Goal: Task Accomplishment & Management: Manage account settings

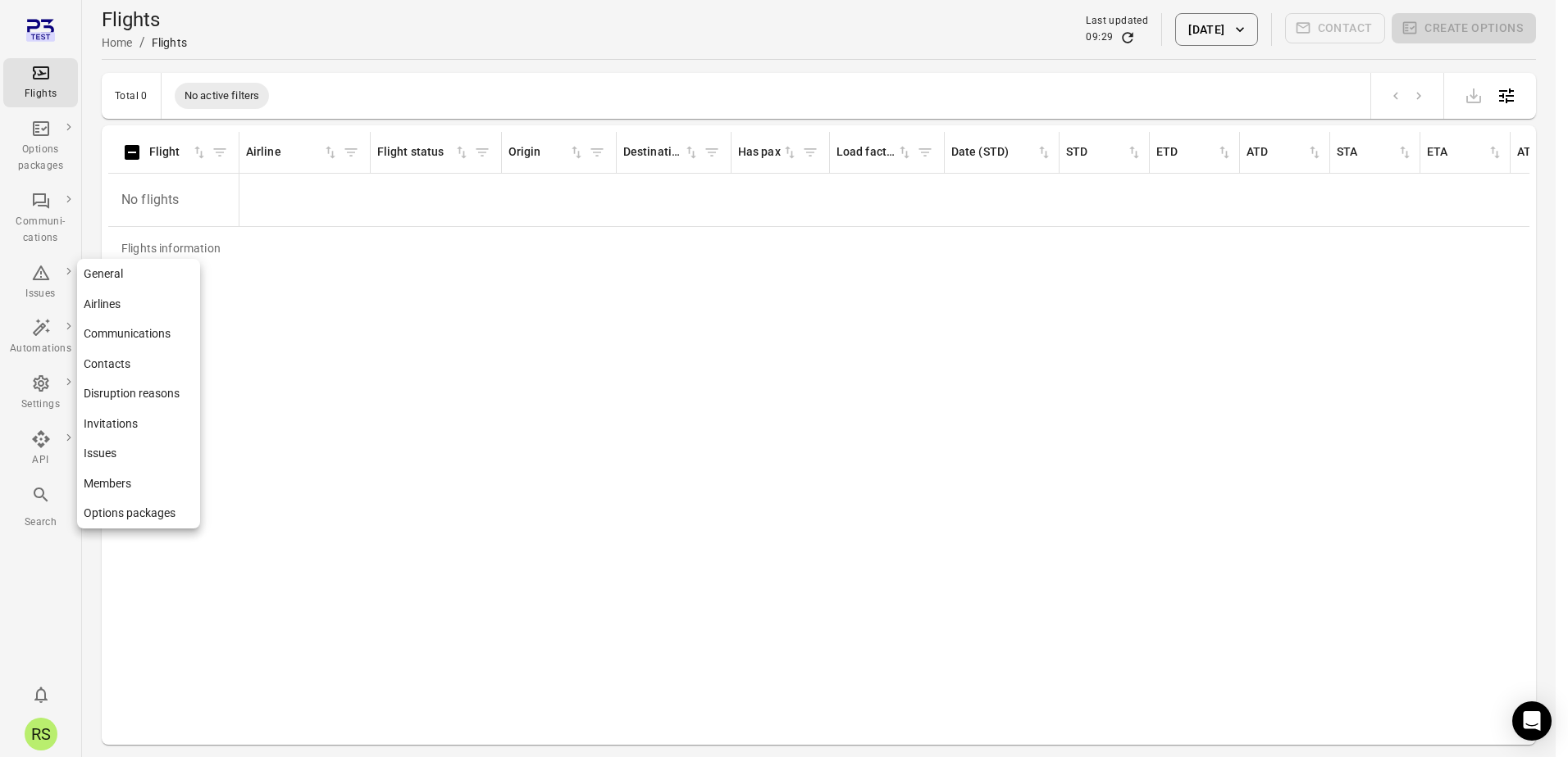
click at [131, 506] on link "Options packages" at bounding box center [138, 514] width 123 height 30
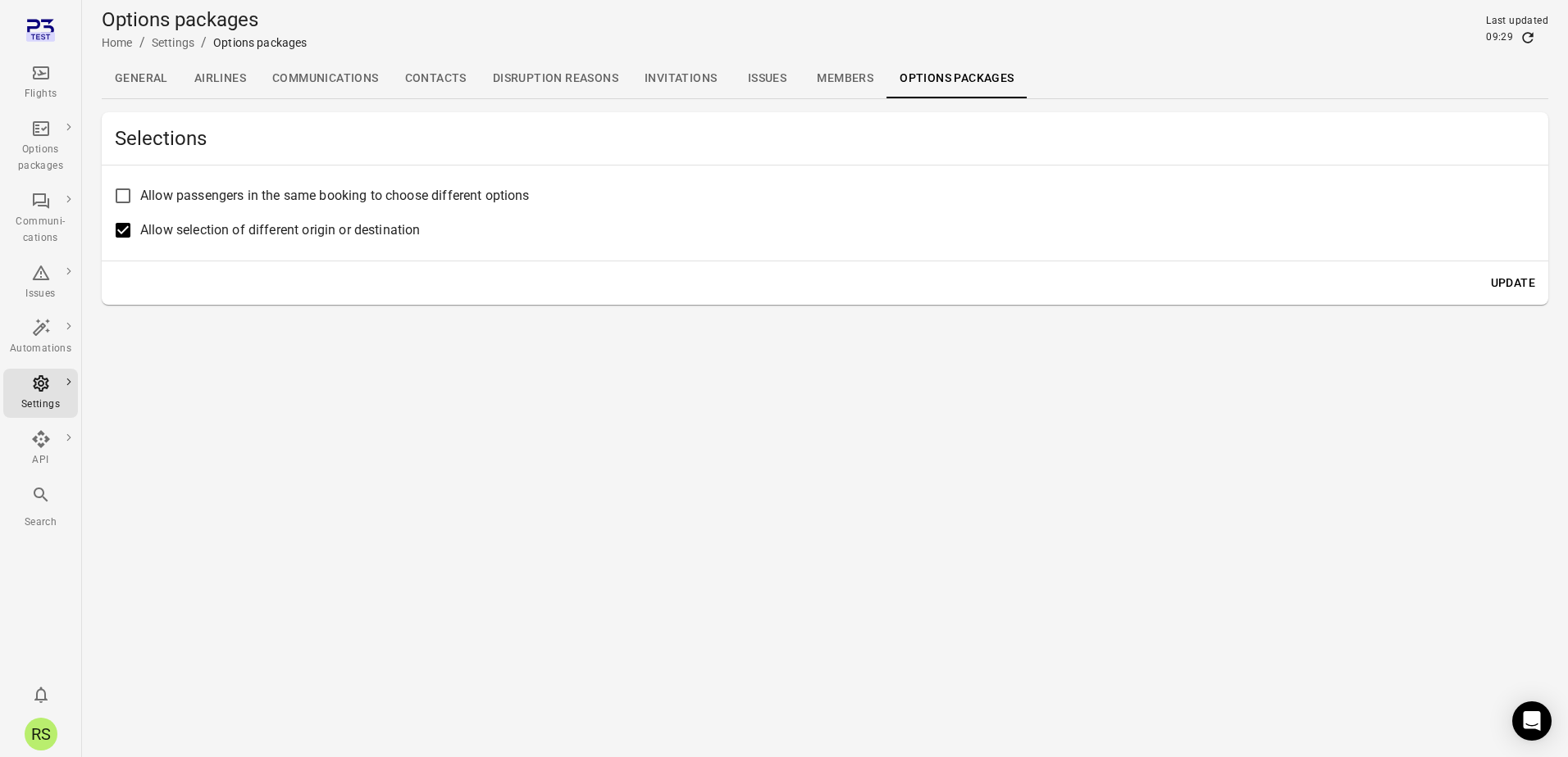
click at [152, 78] on link "General" at bounding box center [141, 79] width 79 height 39
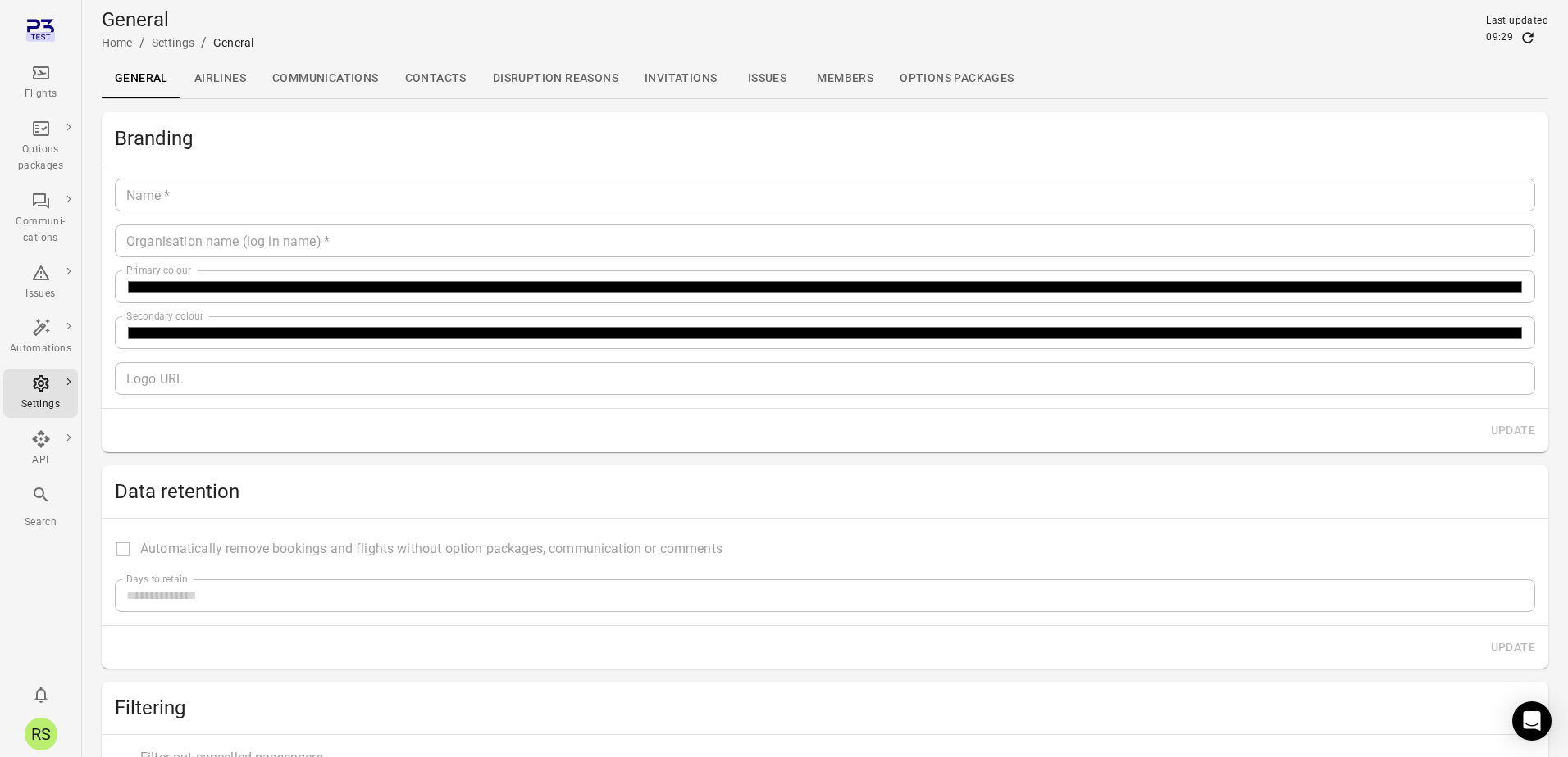
type input "**********"
type input "*******"
type input "**********"
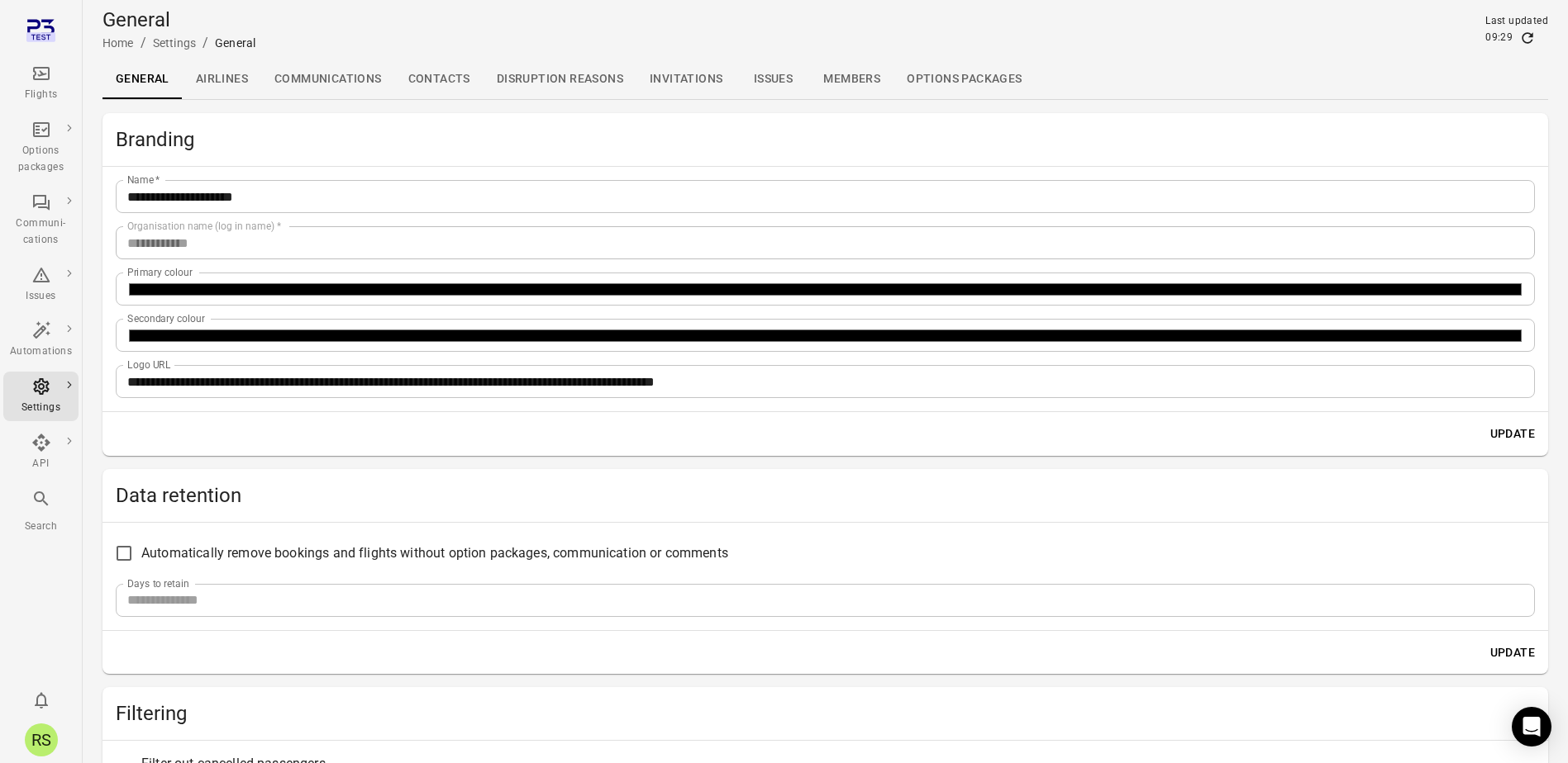
click at [231, 77] on link "Airlines" at bounding box center [222, 79] width 78 height 40
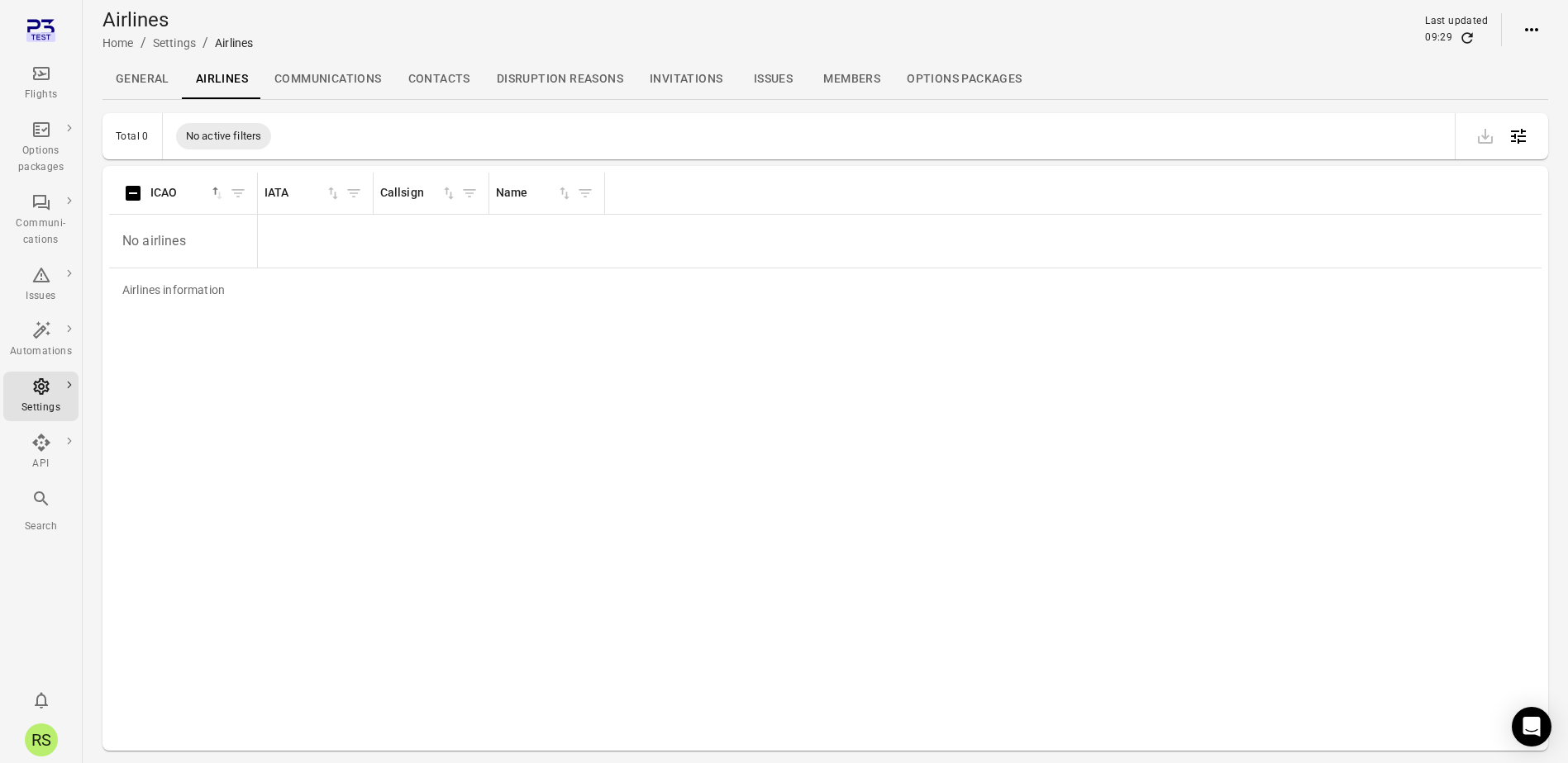
click at [350, 71] on link "Communications" at bounding box center [328, 79] width 134 height 40
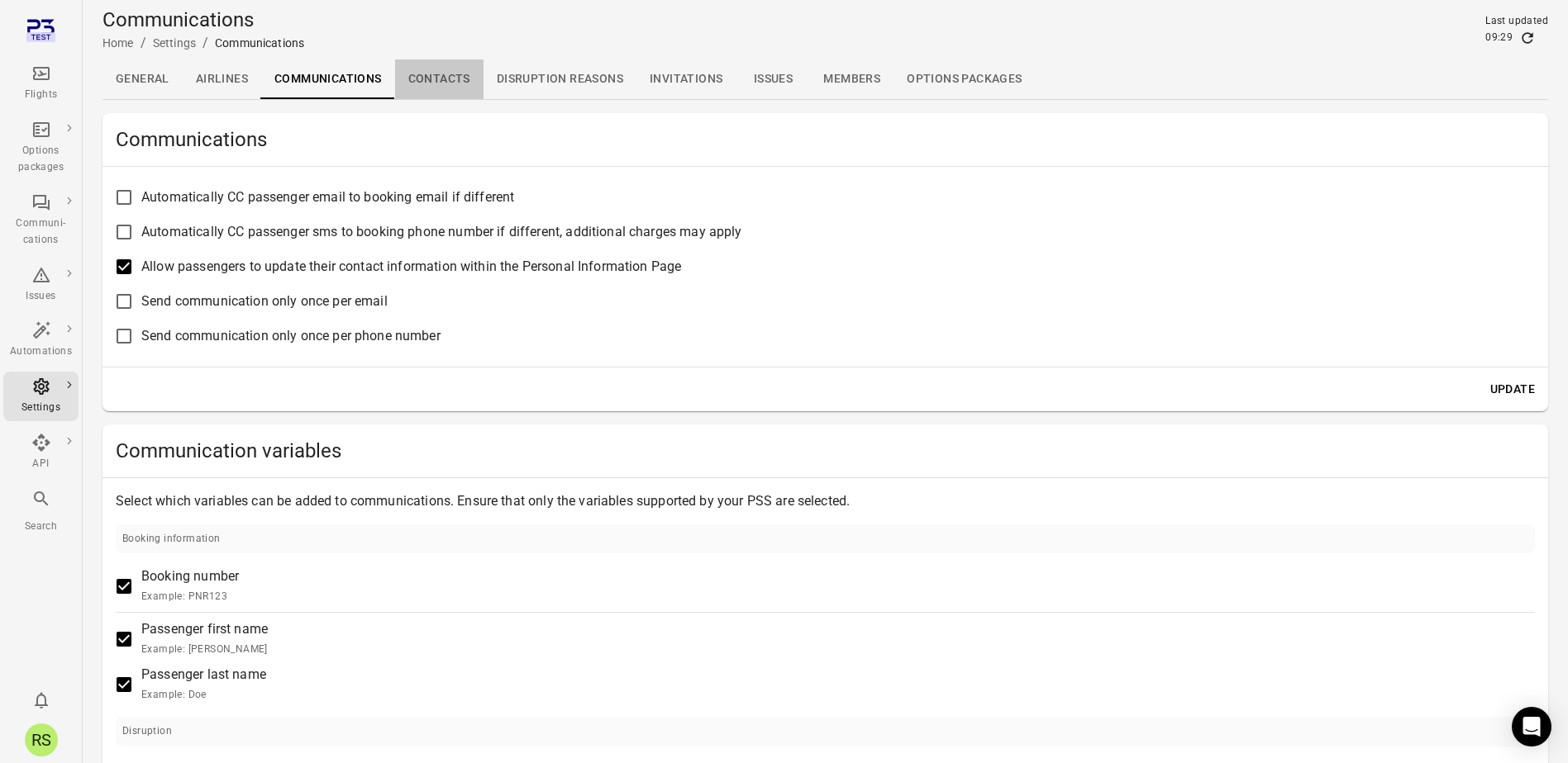
click at [464, 66] on link "Contacts" at bounding box center [439, 79] width 89 height 40
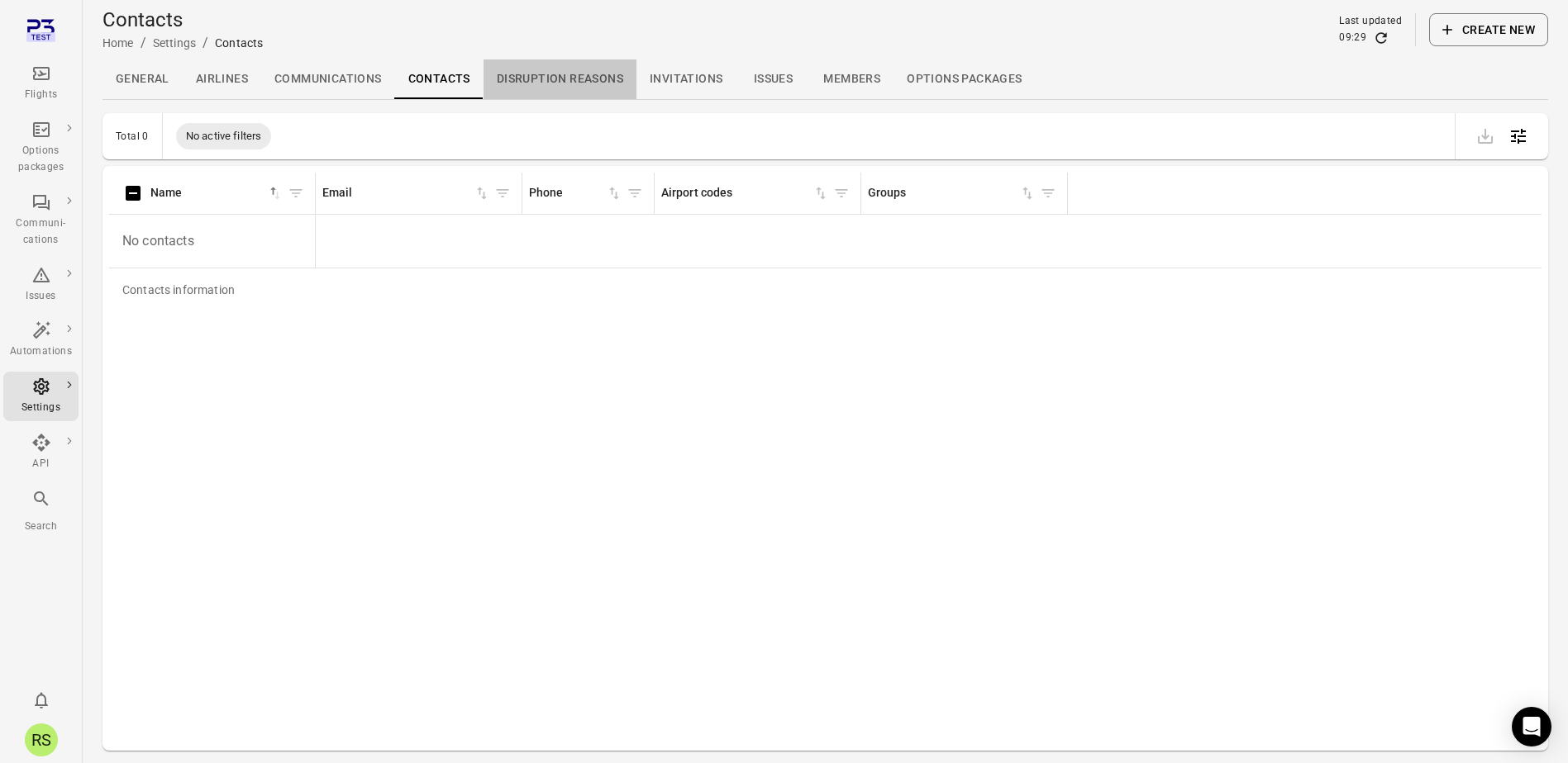
click at [535, 68] on link "Disruption reasons" at bounding box center [559, 79] width 153 height 40
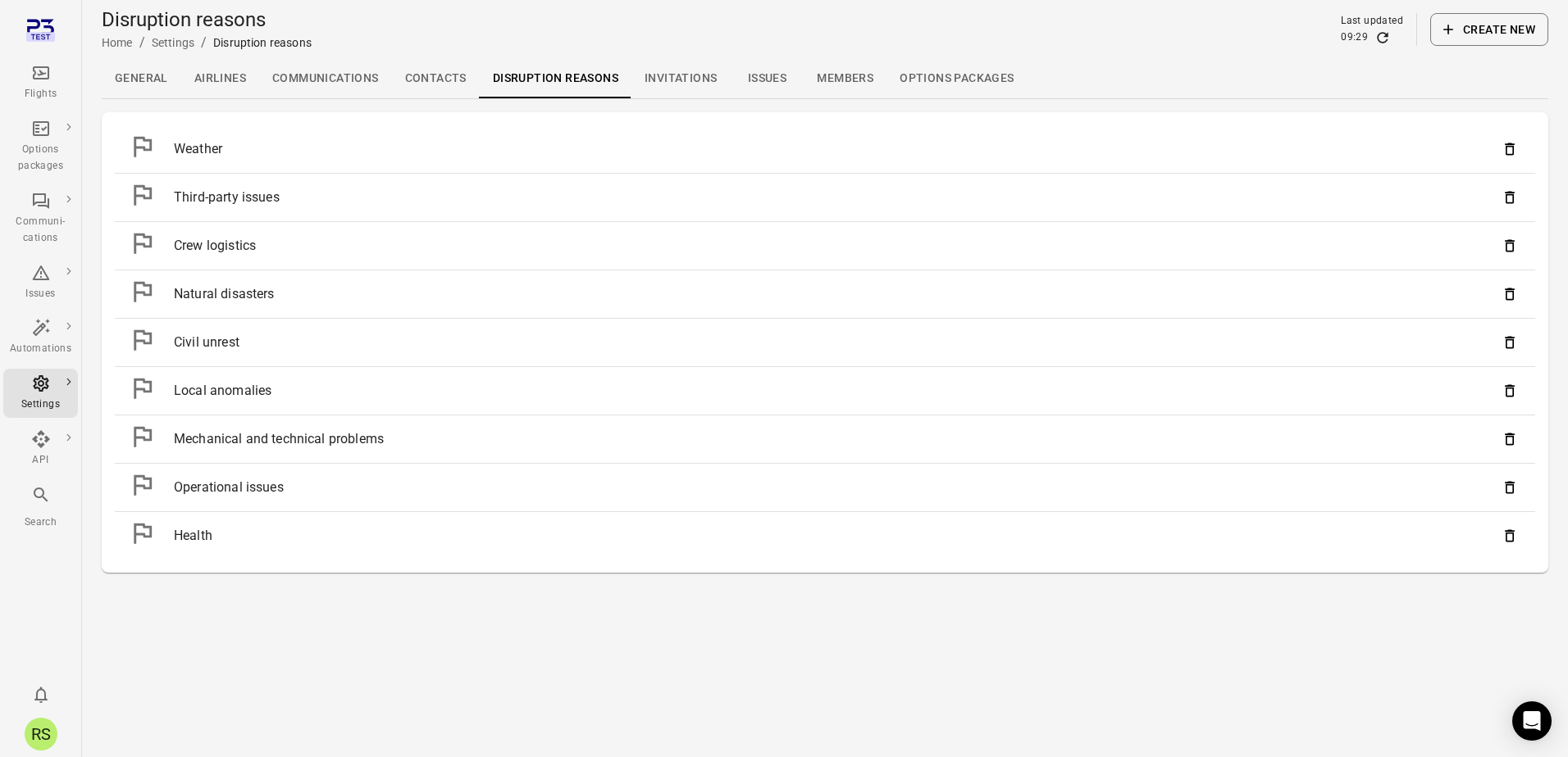
click at [700, 83] on link "Invitations" at bounding box center [681, 79] width 99 height 39
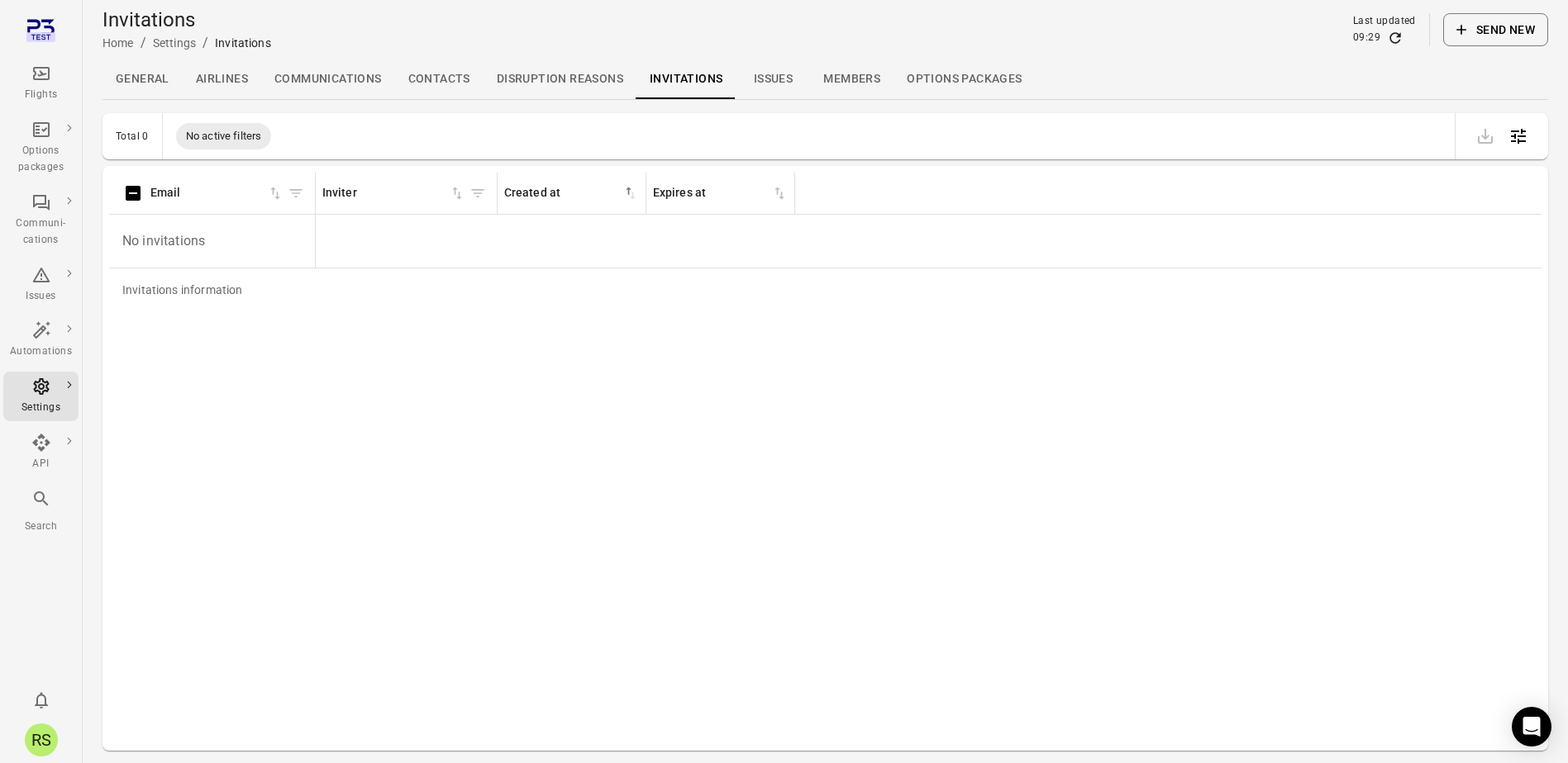
click at [782, 73] on link "Issues" at bounding box center [773, 79] width 74 height 40
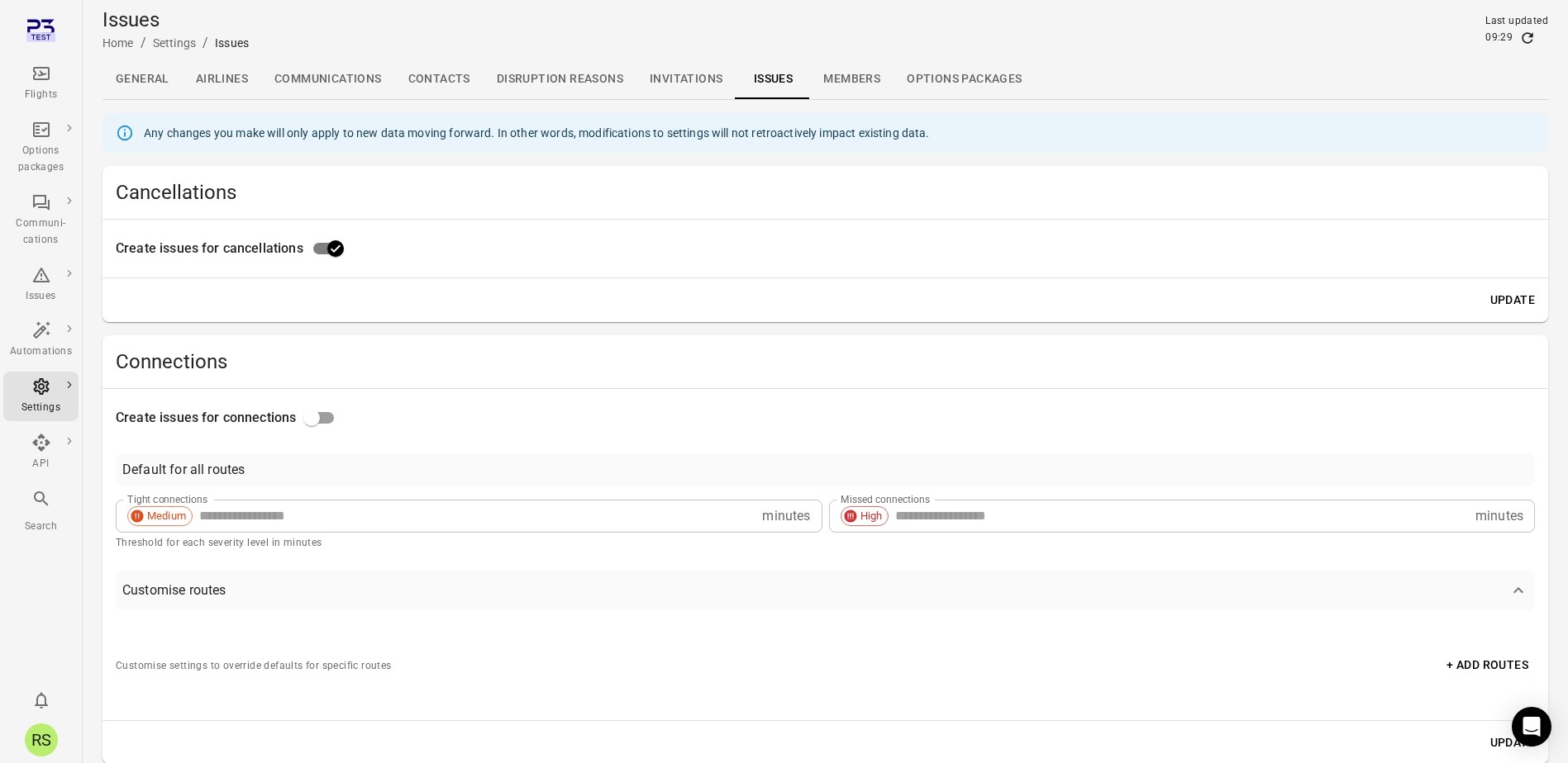
click at [838, 79] on link "Members" at bounding box center [851, 79] width 84 height 40
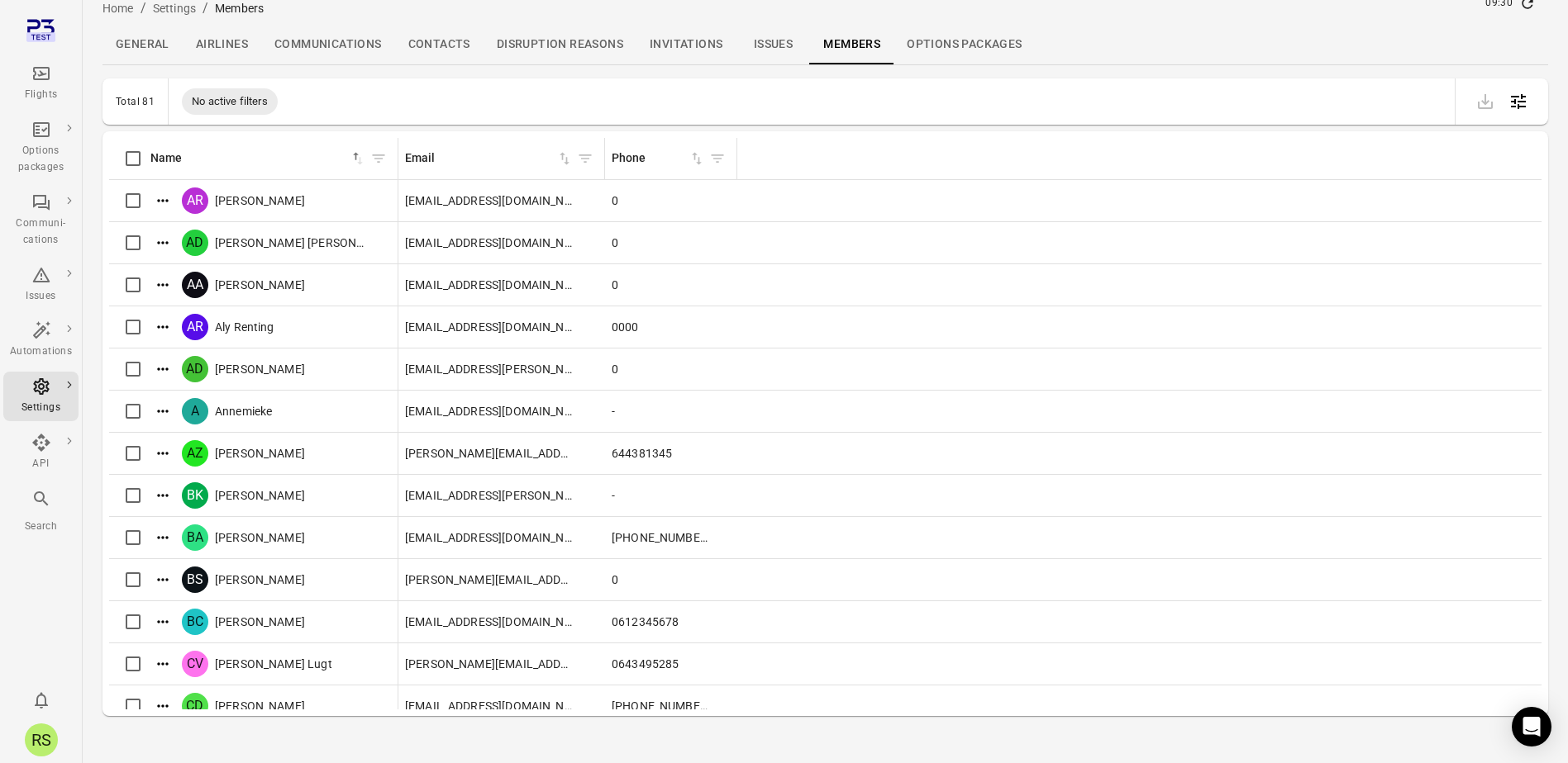
scroll to position [54, 0]
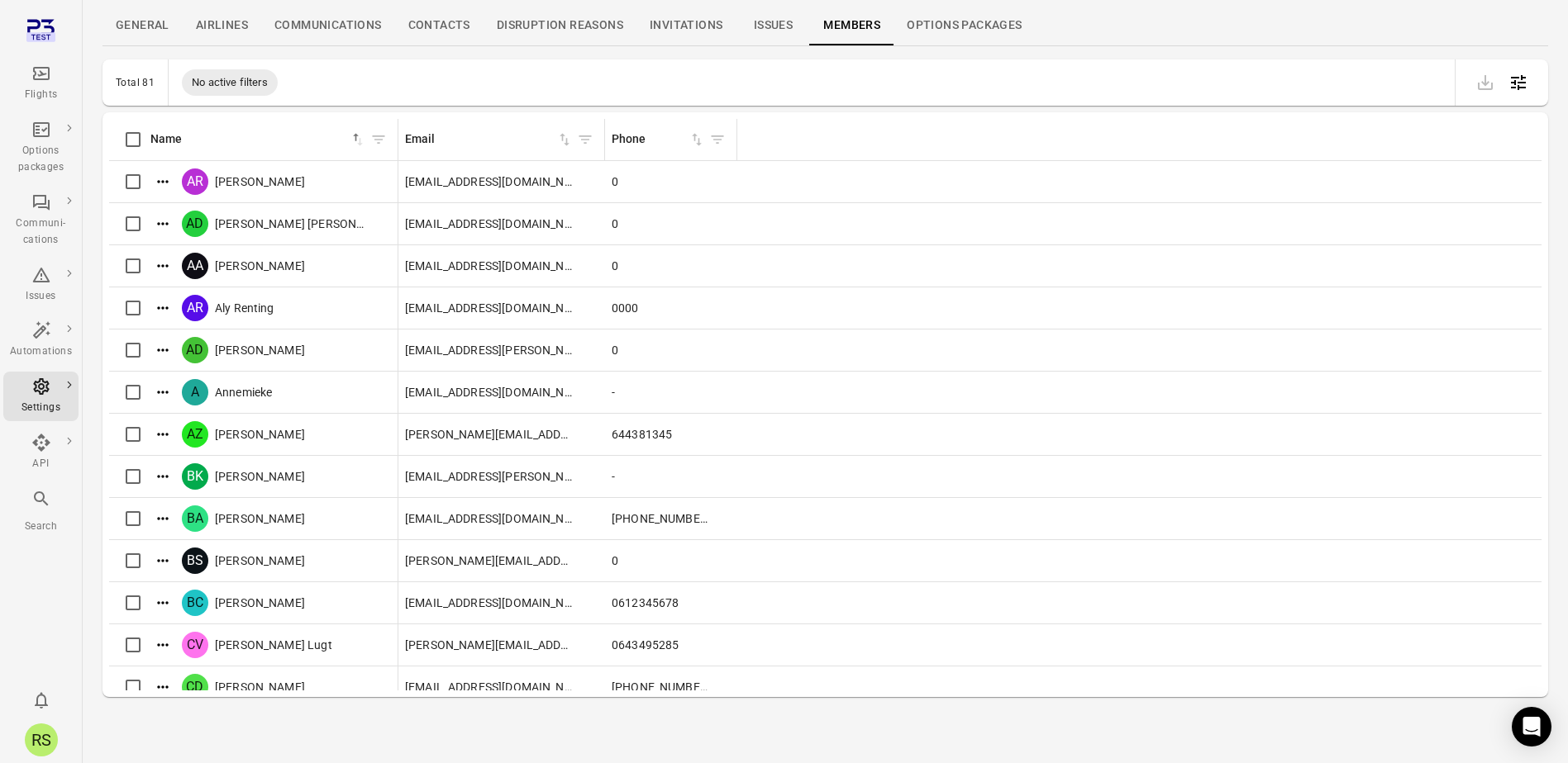
click at [987, 30] on link "Options packages" at bounding box center [964, 25] width 142 height 40
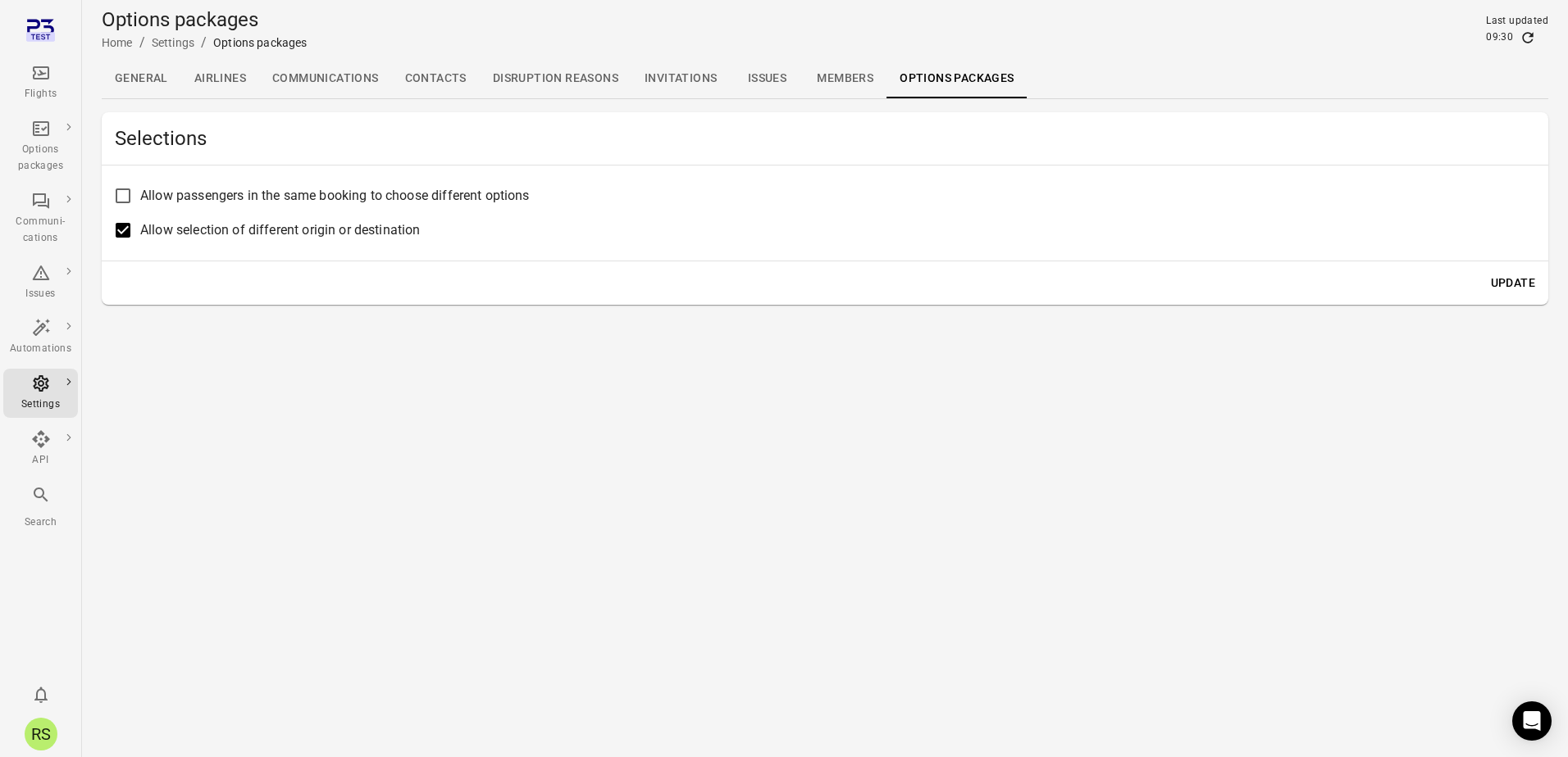
click at [675, 515] on main "Options packages Home / Settings / Options packages Last updated 09:30 General …" at bounding box center [825, 378] width 1486 height 757
click at [629, 514] on main "Options packages Home / Settings / Options packages Last updated 09:30 General …" at bounding box center [825, 378] width 1486 height 757
